Goal: Task Accomplishment & Management: Manage account settings

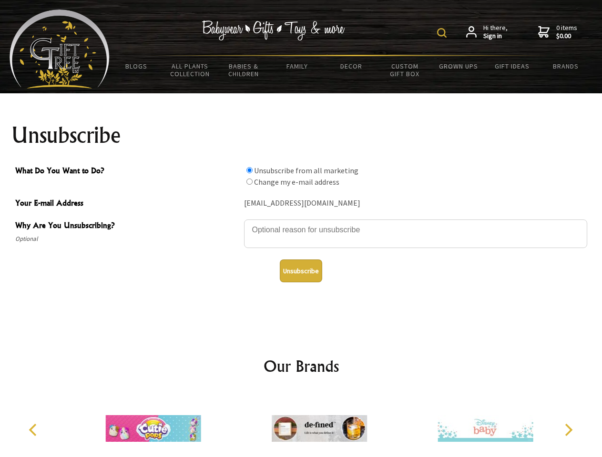
click at [443, 33] on img at bounding box center [442, 33] width 10 height 10
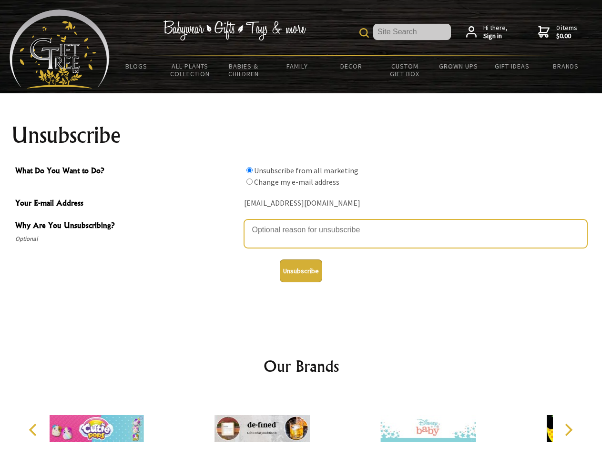
click at [301, 223] on textarea "Why Are You Unsubscribing?" at bounding box center [415, 234] width 343 height 29
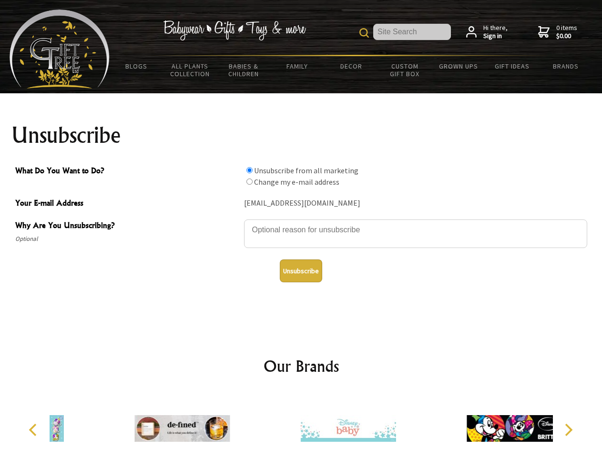
click at [249, 170] on input "What Do You Want to Do?" at bounding box center [249, 170] width 6 height 6
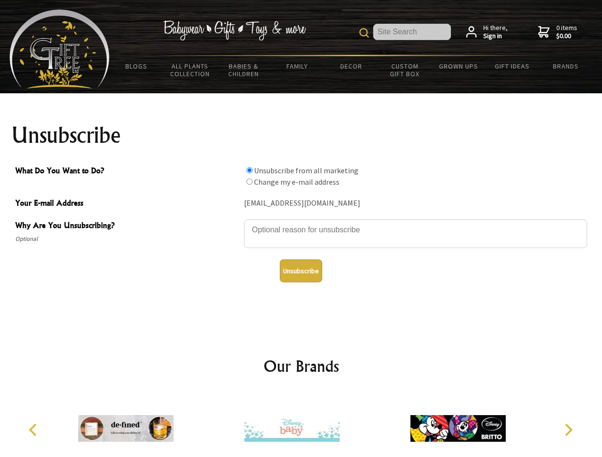
click at [249, 182] on input "What Do You Want to Do?" at bounding box center [249, 182] width 6 height 6
radio input "true"
click at [301, 271] on button "Unsubscribe" at bounding box center [301, 271] width 42 height 23
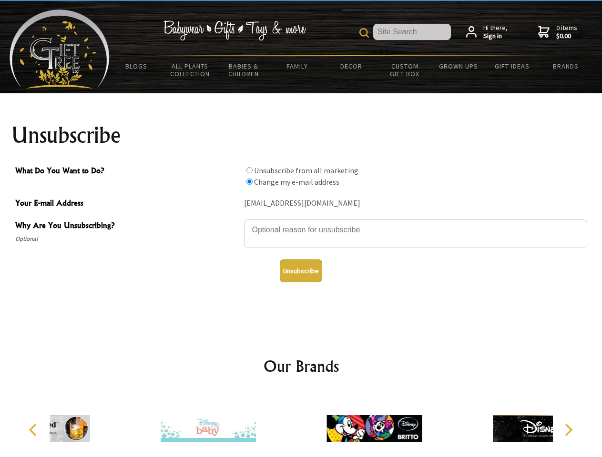
click at [34, 430] on icon "Previous" at bounding box center [34, 430] width 12 height 12
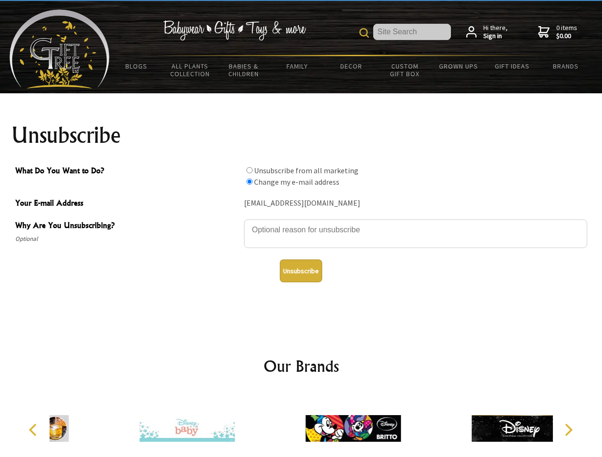
click at [568, 430] on icon "Next" at bounding box center [567, 430] width 12 height 12
